Goal: Task Accomplishment & Management: Manage account settings

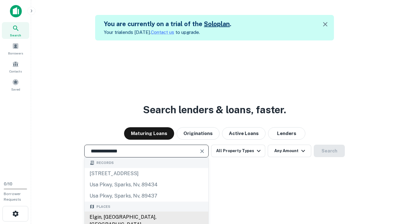
click at [146, 217] on div "Elgin, IL, USA" at bounding box center [146, 220] width 124 height 19
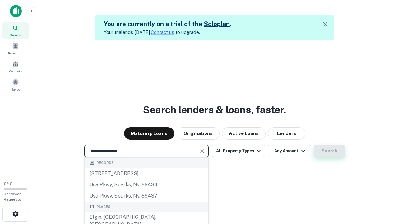
type input "**********"
click at [313, 144] on button "Search" at bounding box center [328, 150] width 31 height 12
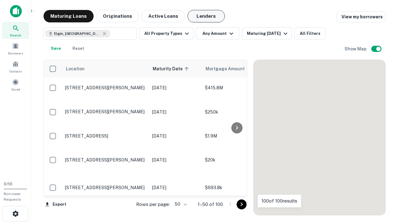
click at [206, 16] on button "Lenders" at bounding box center [205, 16] width 37 height 12
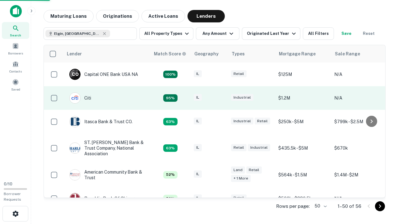
click at [221, 98] on div "IL" at bounding box center [209, 98] width 31 height 8
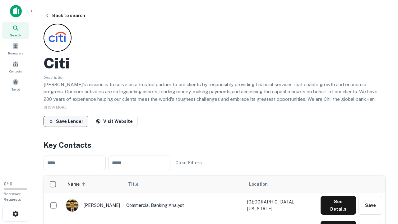
click at [66, 121] on button "Save Lender" at bounding box center [65, 121] width 45 height 11
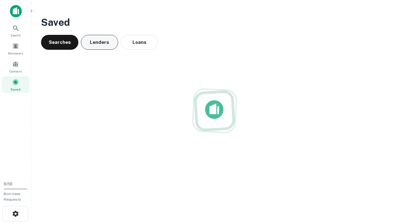
click at [99, 42] on button "Lenders" at bounding box center [99, 42] width 37 height 15
